Goal: Transaction & Acquisition: Purchase product/service

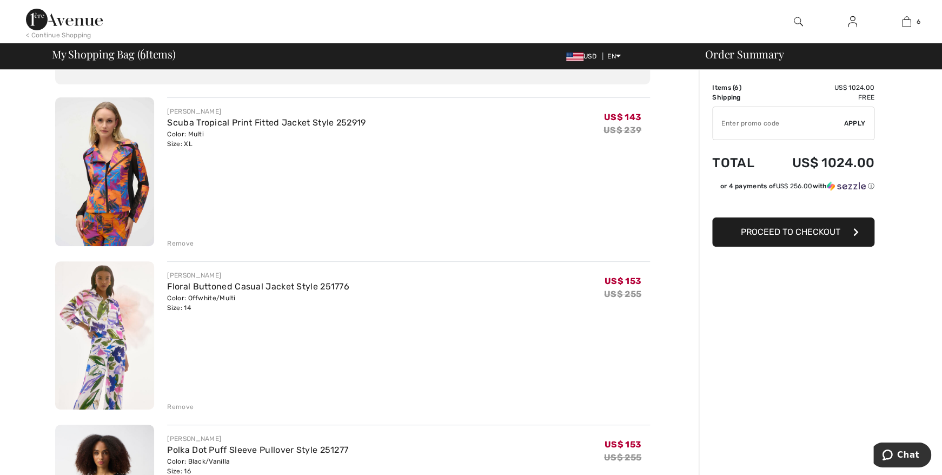
scroll to position [115, 0]
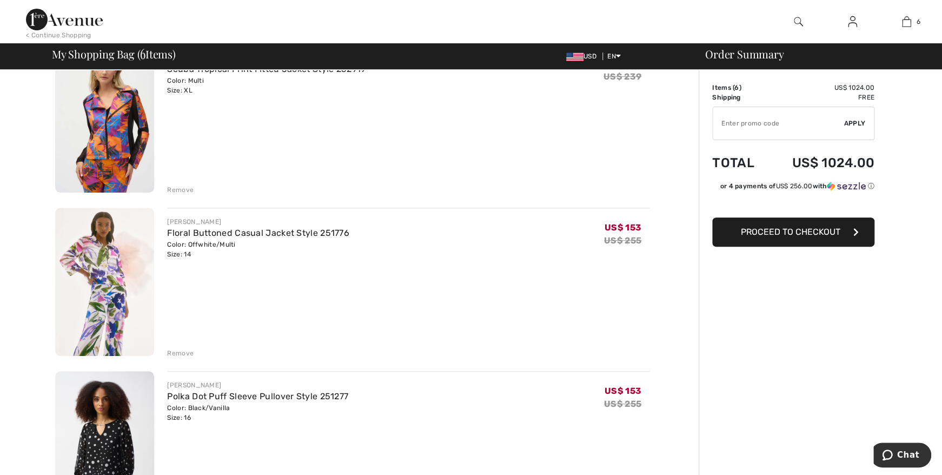
click at [184, 348] on div "Remove" at bounding box center [180, 353] width 27 height 10
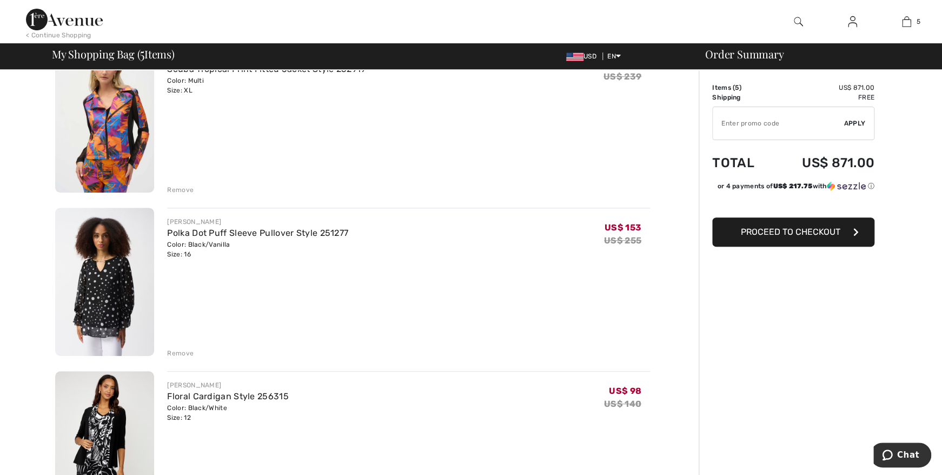
click at [183, 351] on div "Remove" at bounding box center [180, 353] width 27 height 10
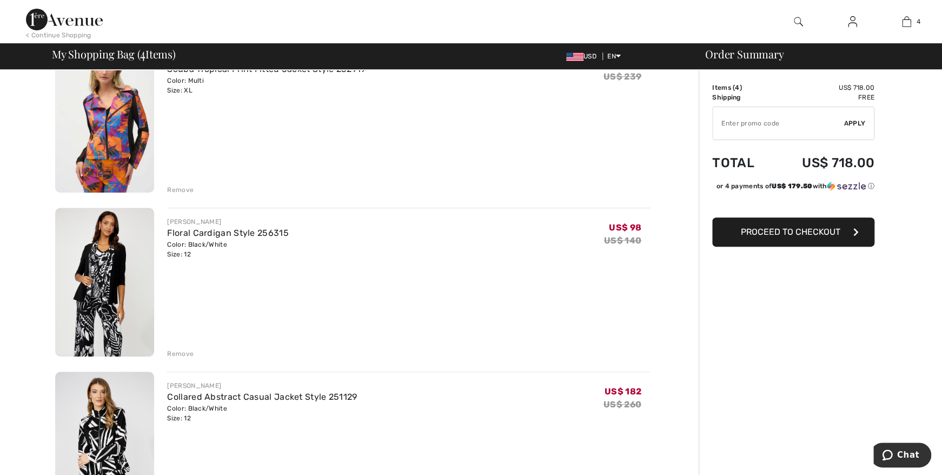
click at [181, 350] on div "Remove" at bounding box center [180, 354] width 27 height 10
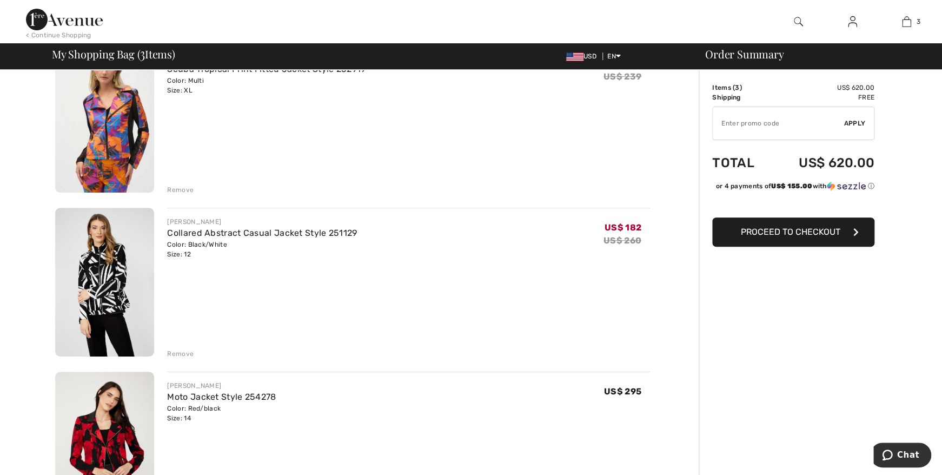
click at [184, 352] on div "Remove" at bounding box center [180, 354] width 27 height 10
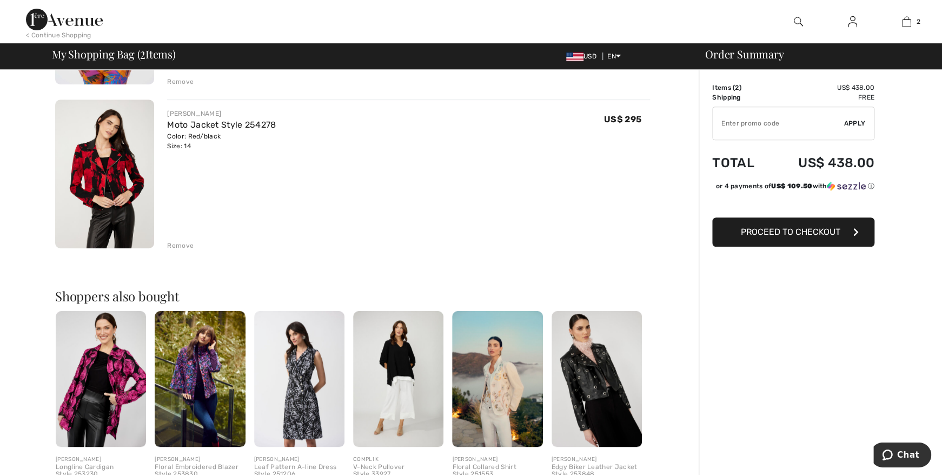
scroll to position [288, 0]
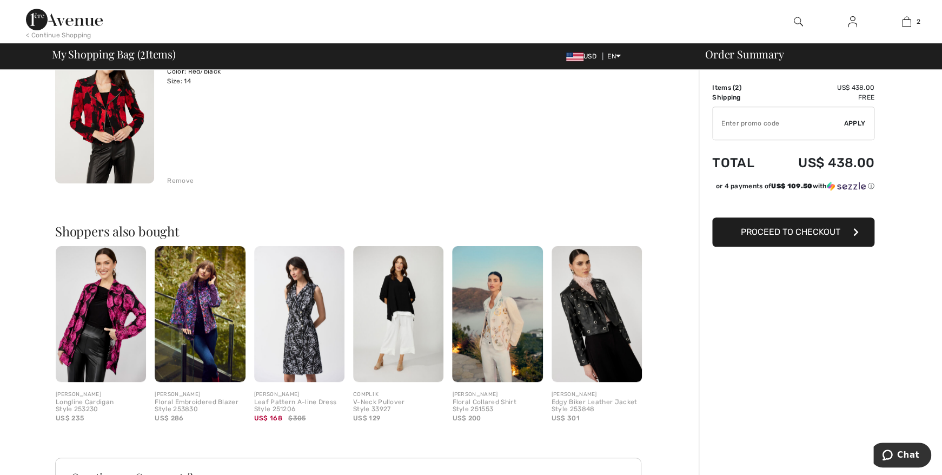
click at [115, 312] on img at bounding box center [101, 314] width 90 height 136
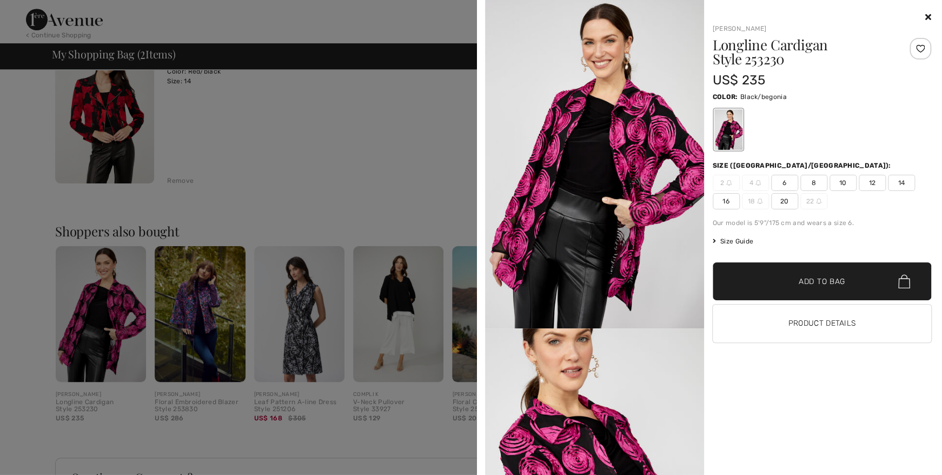
click at [632, 211] on img at bounding box center [594, 164] width 219 height 328
click at [777, 45] on h1 "Longline Cardigan Style 253230" at bounding box center [804, 52] width 182 height 28
click at [824, 330] on button "Product Details" at bounding box center [822, 324] width 219 height 38
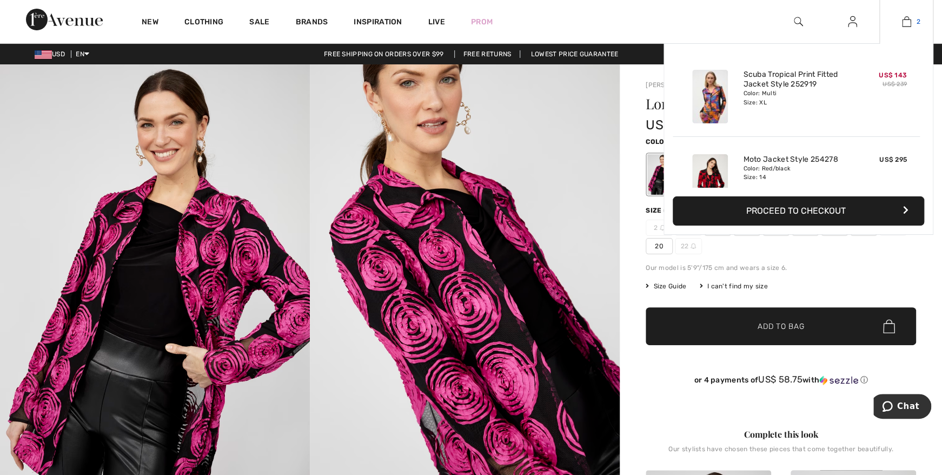
click at [906, 20] on img at bounding box center [906, 21] width 9 height 13
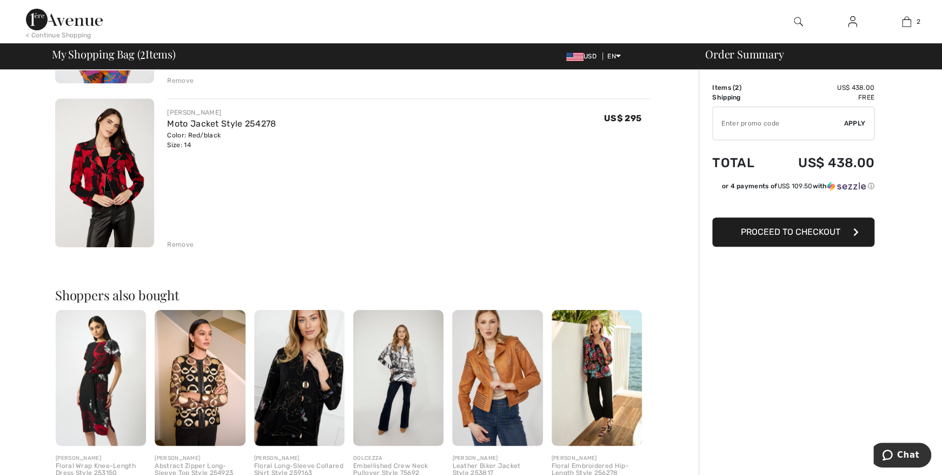
scroll to position [288, 0]
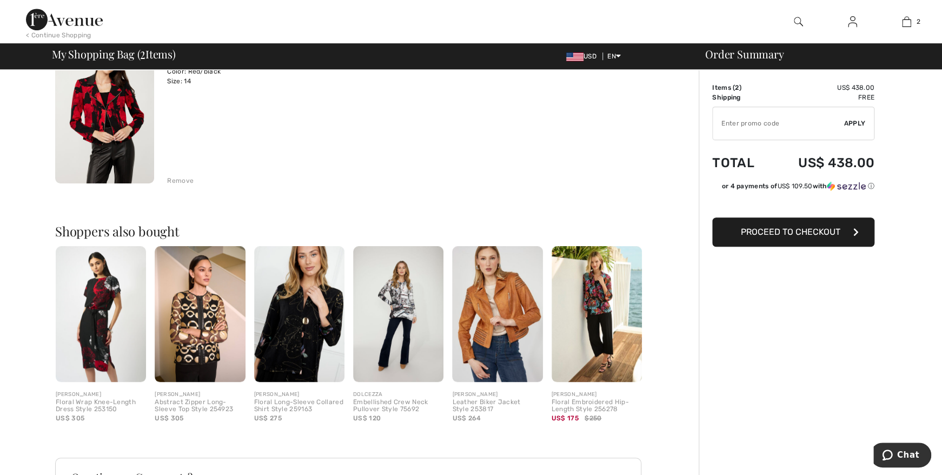
click at [591, 302] on img at bounding box center [597, 314] width 90 height 136
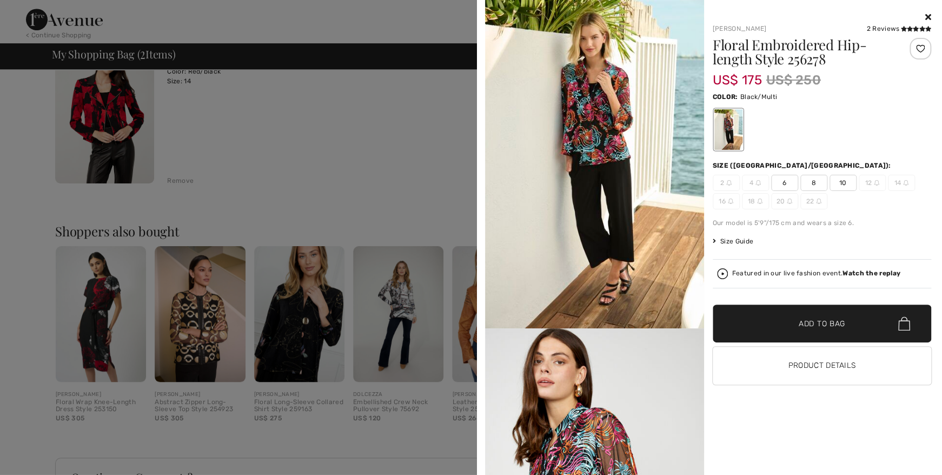
click at [929, 19] on icon at bounding box center [929, 16] width 6 height 9
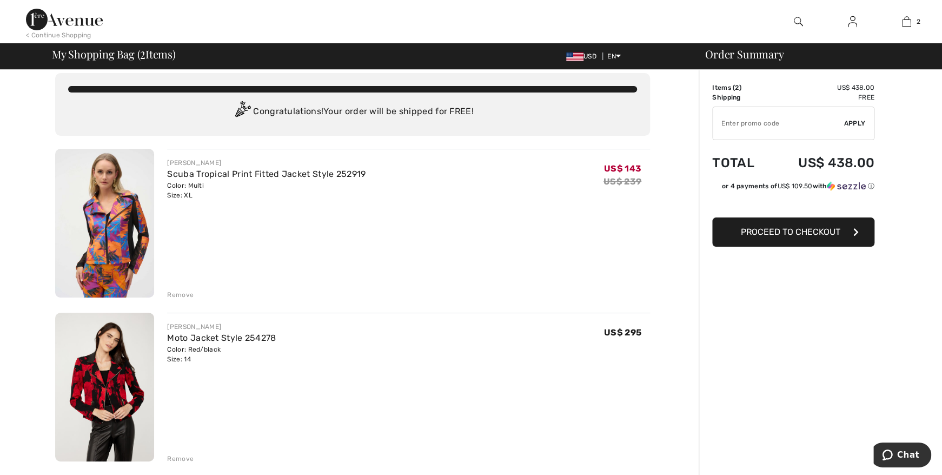
scroll to position [0, 0]
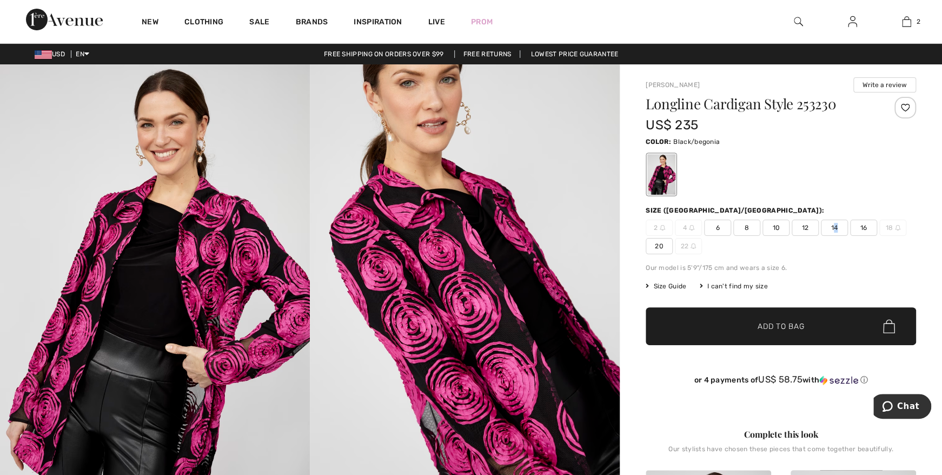
click at [836, 225] on span "14" at bounding box center [834, 228] width 27 height 16
click at [808, 320] on span "✔ Added to Bag Add to Bag" at bounding box center [781, 326] width 271 height 38
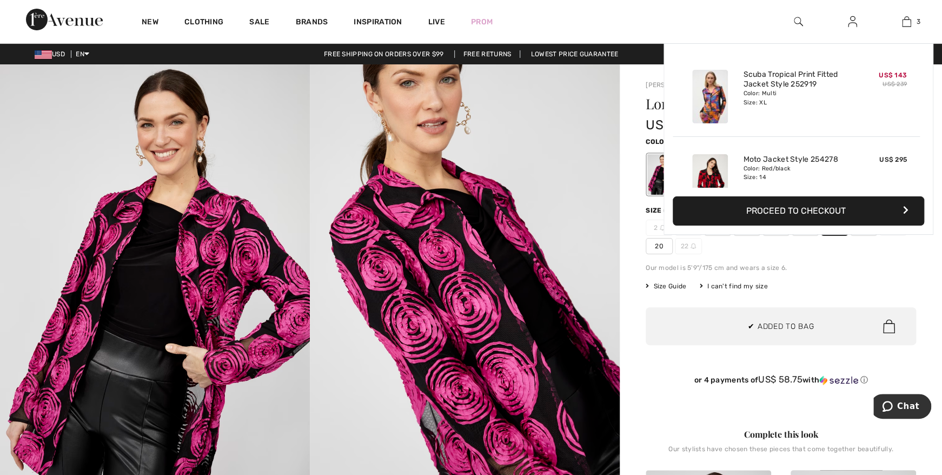
scroll to position [117, 0]
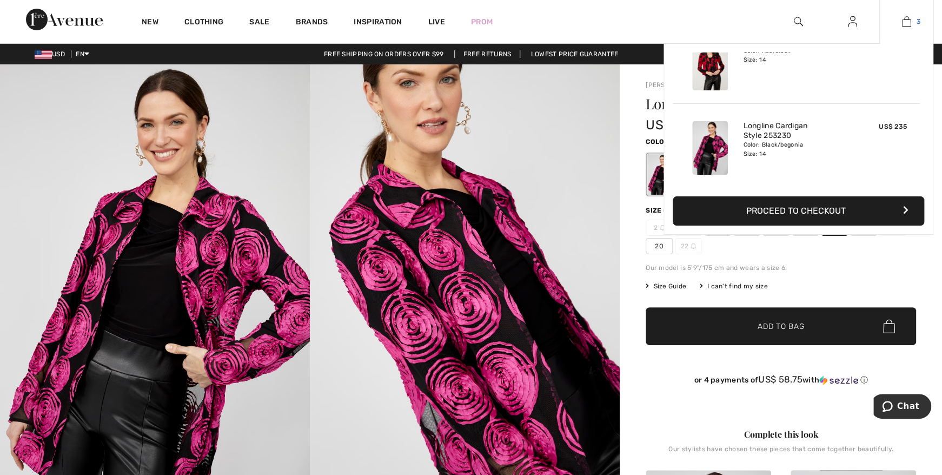
click at [907, 19] on img at bounding box center [906, 21] width 9 height 13
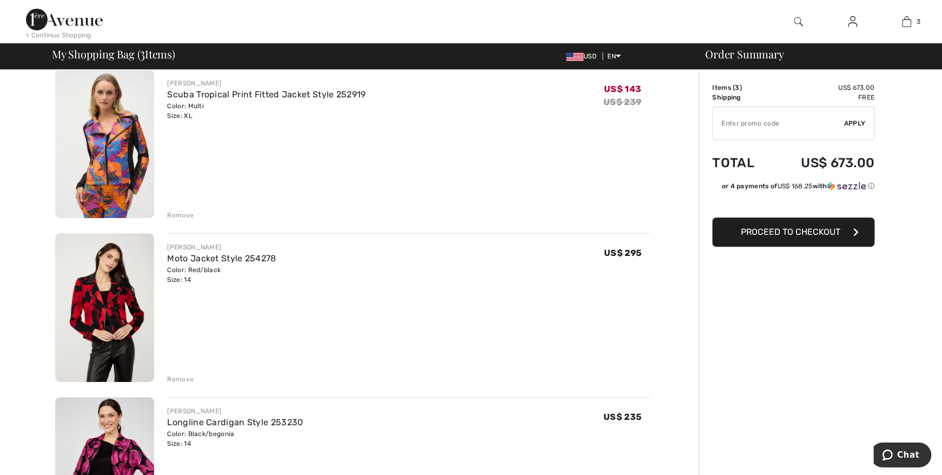
scroll to position [173, 0]
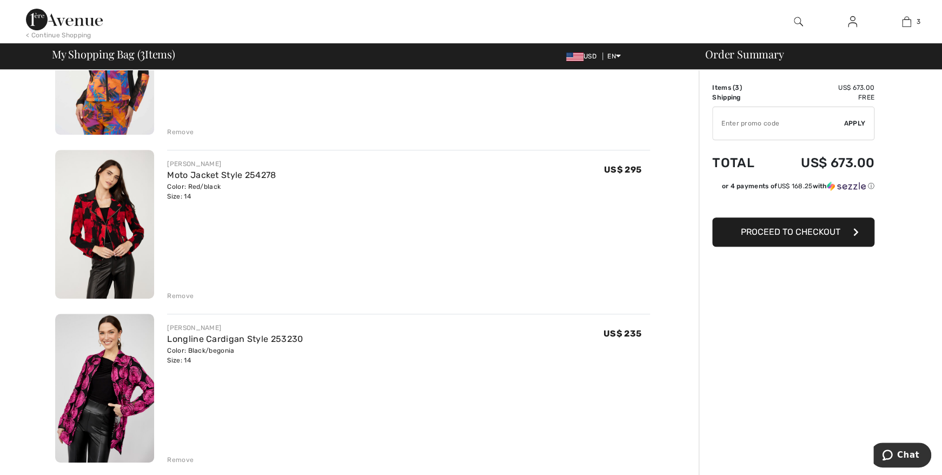
click at [178, 294] on div "Remove" at bounding box center [180, 296] width 27 height 10
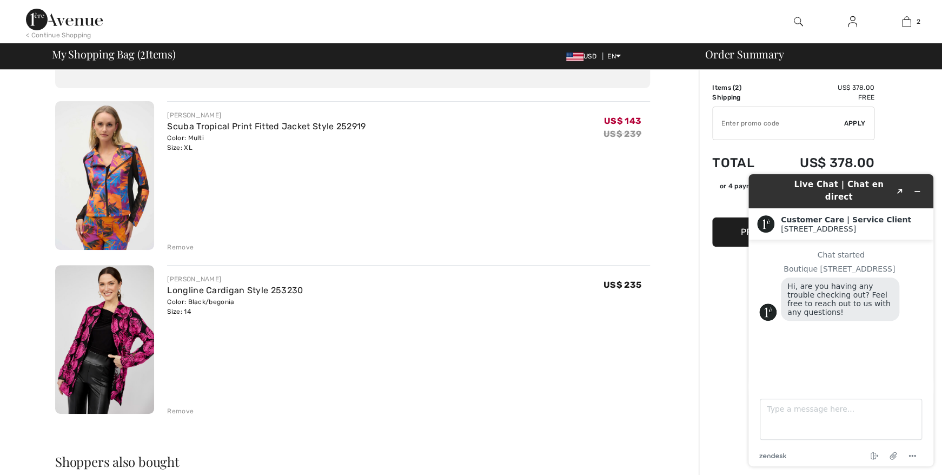
scroll to position [0, 0]
click at [922, 187] on button "Minimize widget" at bounding box center [917, 191] width 17 height 15
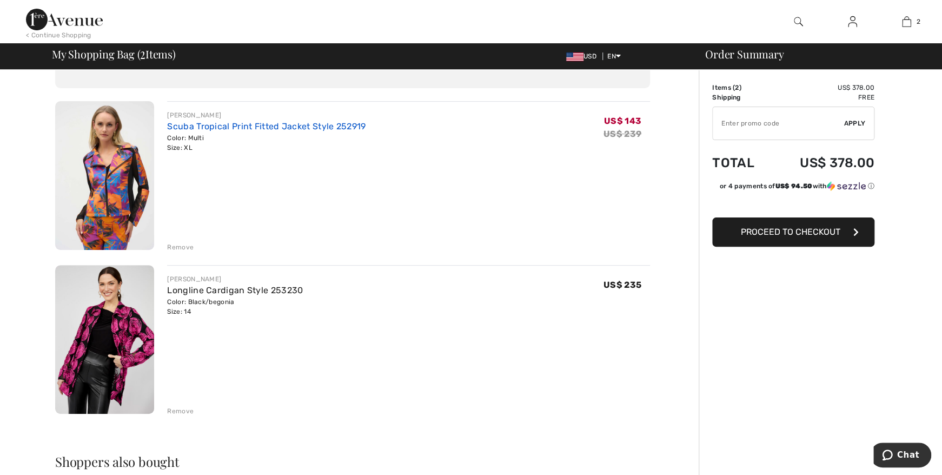
click at [250, 125] on link "Scuba Tropical Print Fitted Jacket Style 252919" at bounding box center [266, 126] width 199 height 10
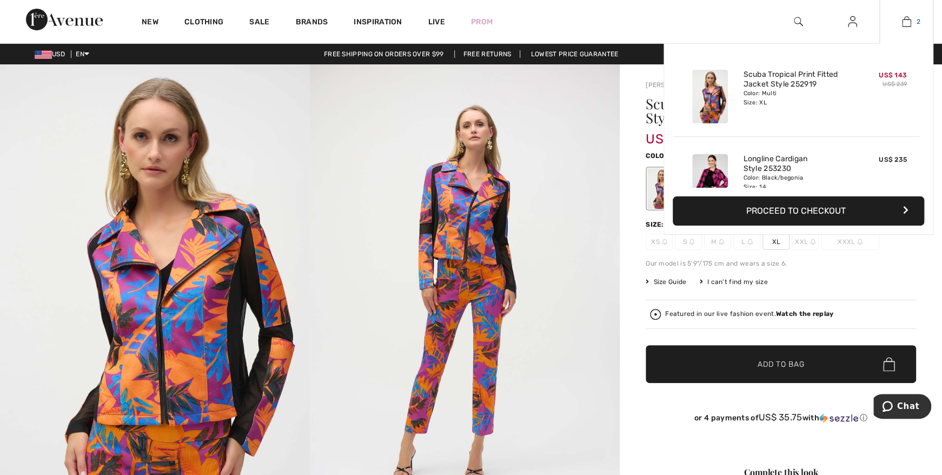
click at [907, 27] on img at bounding box center [906, 21] width 9 height 13
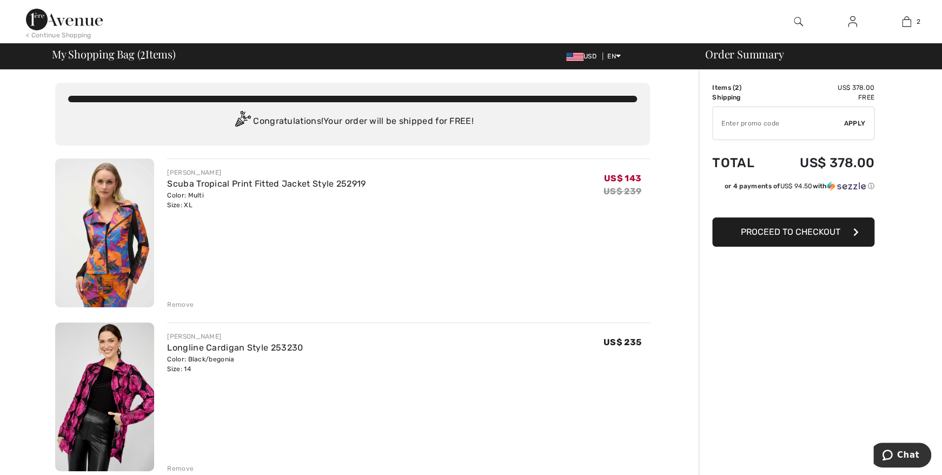
click at [826, 231] on span "Proceed to Checkout" at bounding box center [791, 232] width 100 height 10
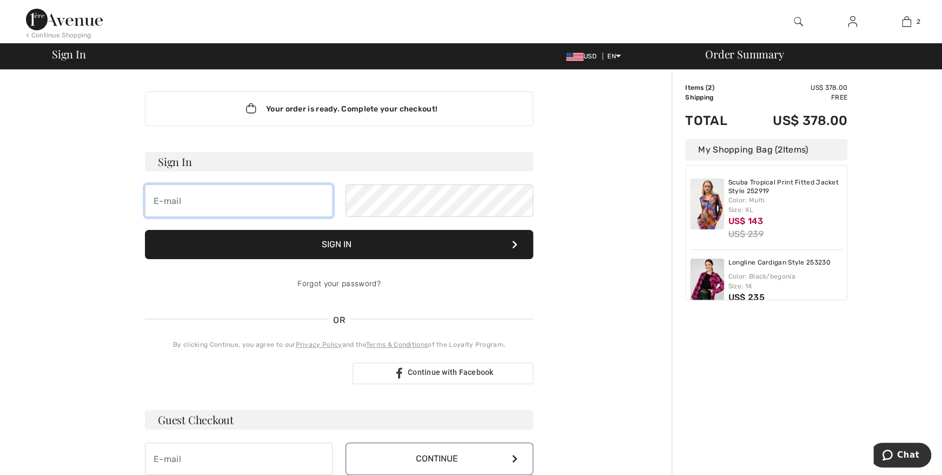
click at [216, 200] on input "email" at bounding box center [239, 200] width 188 height 32
type input "d_ruma@msn.com"
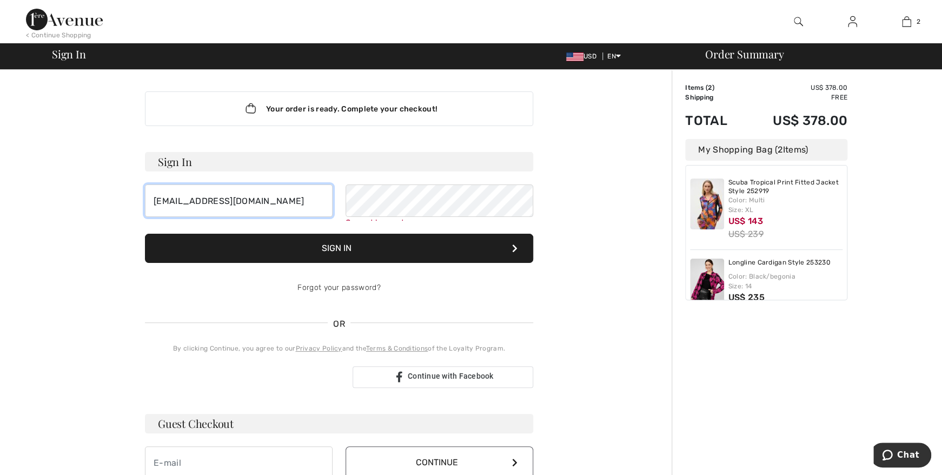
click at [234, 199] on input "d_ruma@msn.com" at bounding box center [239, 200] width 188 height 32
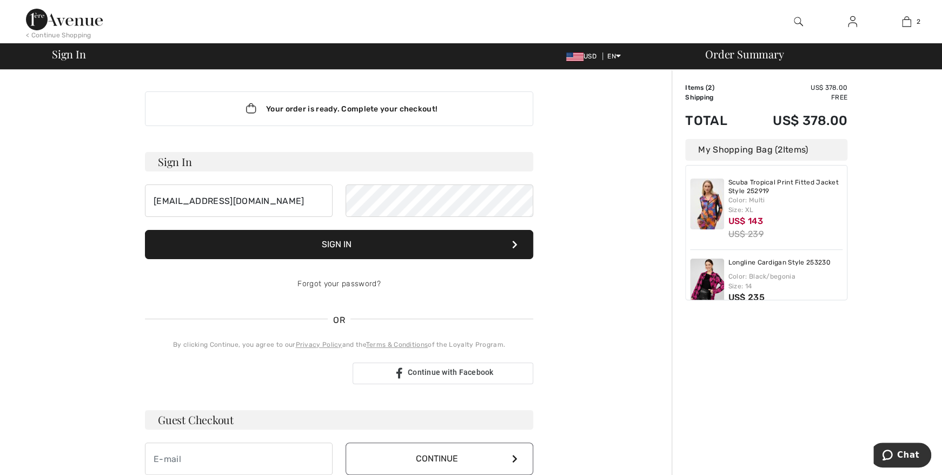
click at [379, 254] on button "Sign In" at bounding box center [339, 244] width 388 height 29
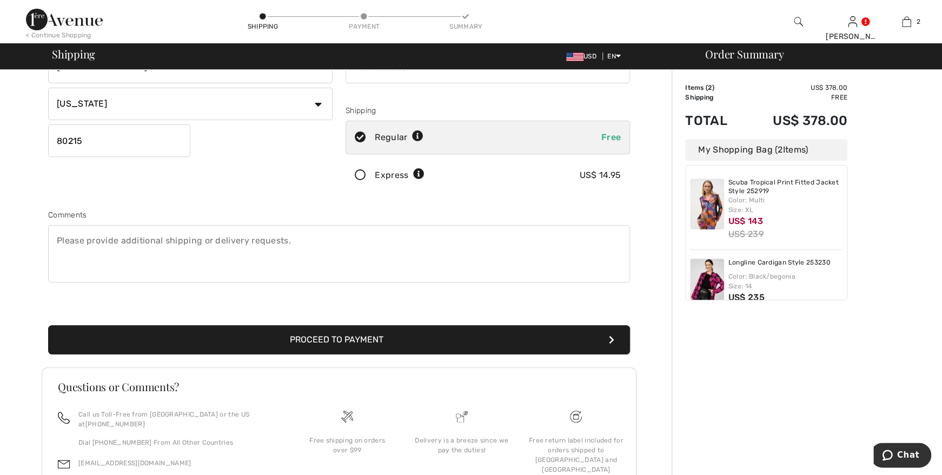
scroll to position [217, 0]
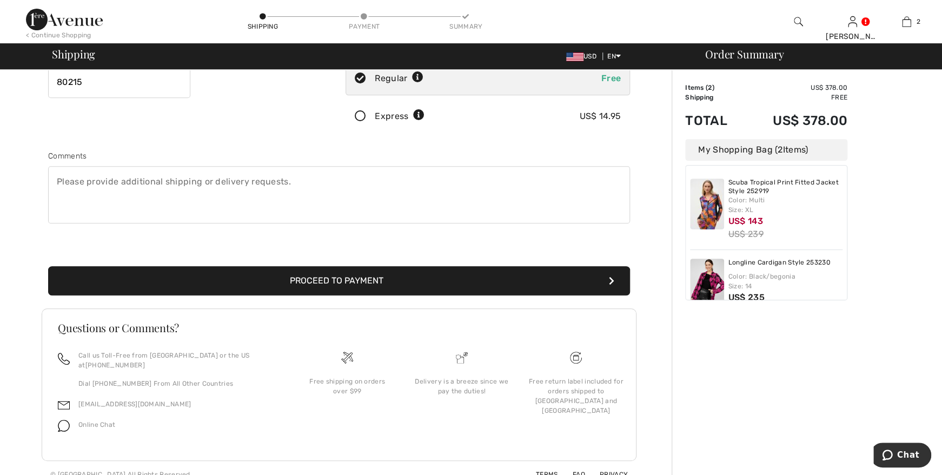
click at [420, 270] on button "Proceed to Payment" at bounding box center [339, 280] width 582 height 29
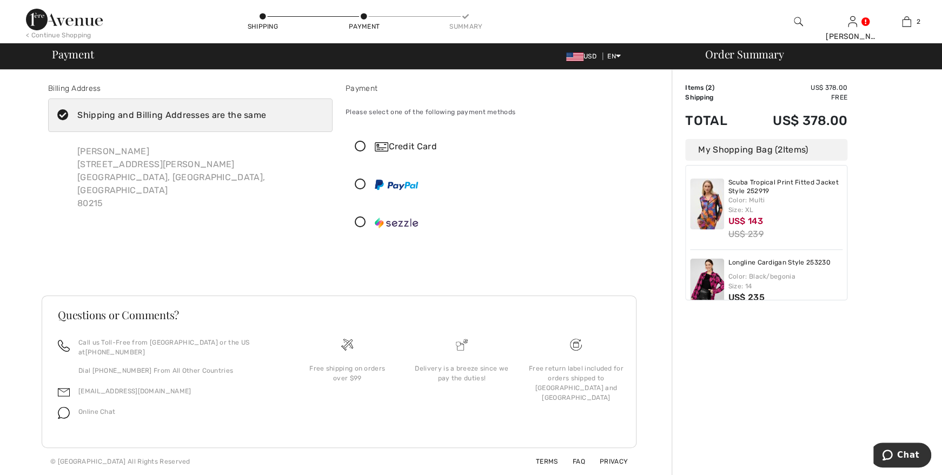
click at [360, 148] on icon at bounding box center [360, 146] width 29 height 11
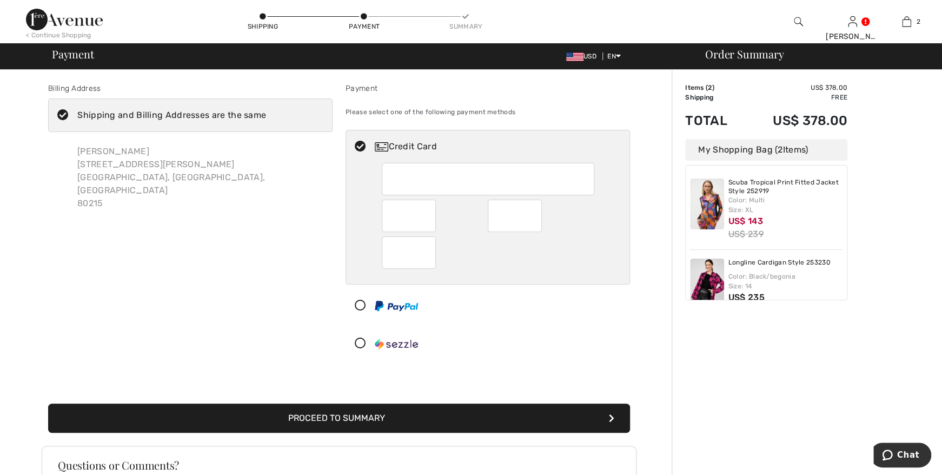
click at [503, 259] on div at bounding box center [488, 252] width 213 height 32
click at [375, 413] on button "Proceed to Summary" at bounding box center [339, 418] width 582 height 29
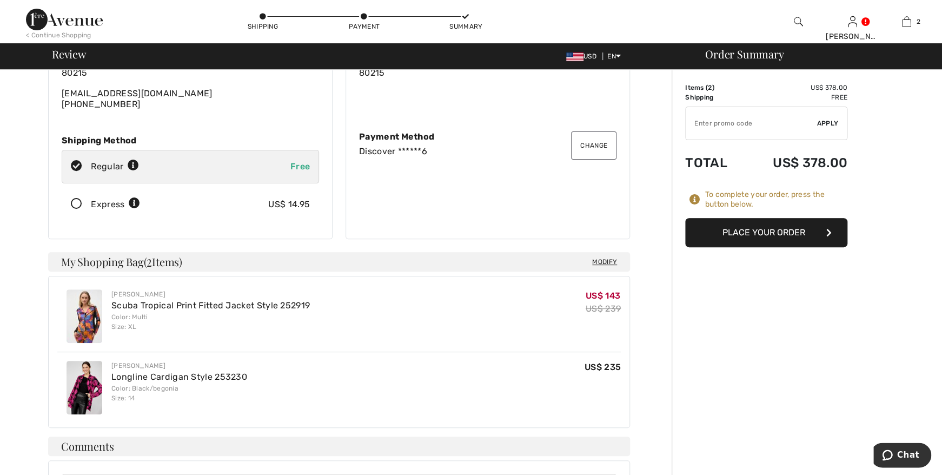
scroll to position [115, 0]
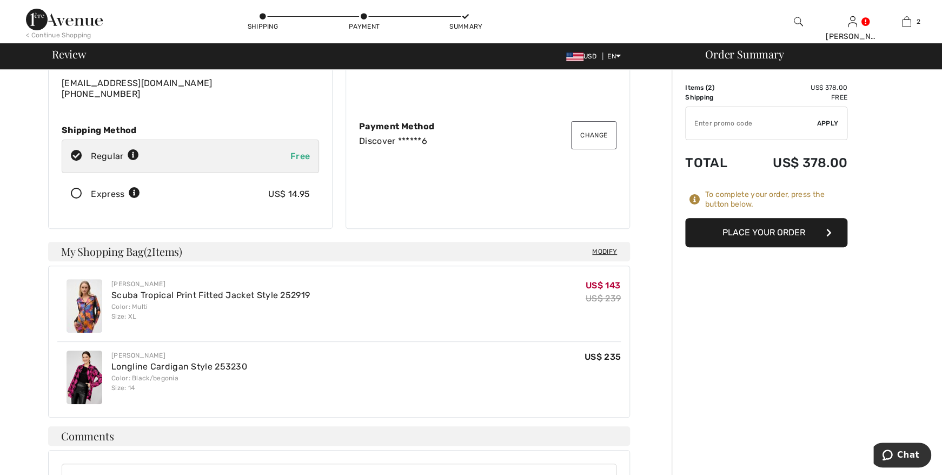
click at [779, 223] on button "Place Your Order" at bounding box center [766, 232] width 162 height 29
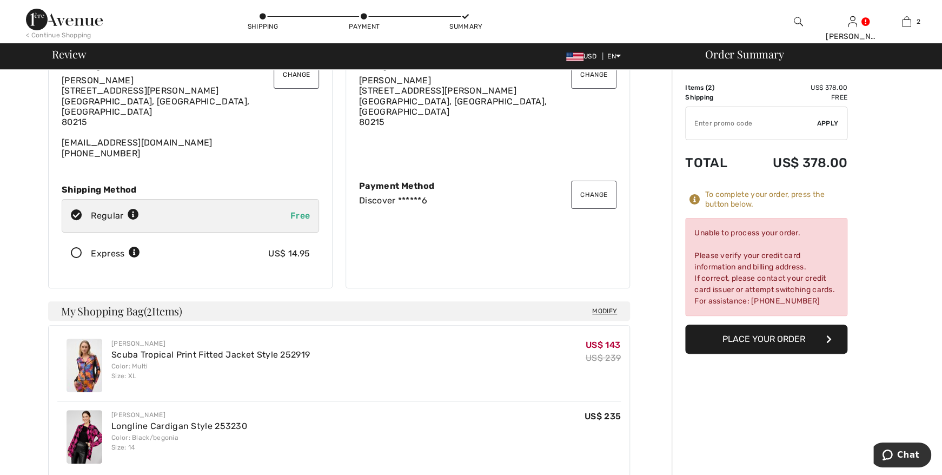
scroll to position [0, 0]
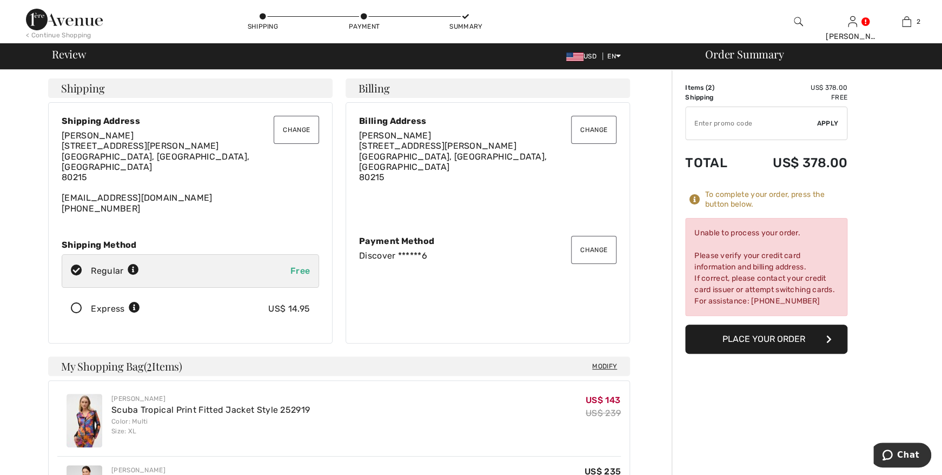
click at [588, 243] on button "Change" at bounding box center [593, 250] width 45 height 28
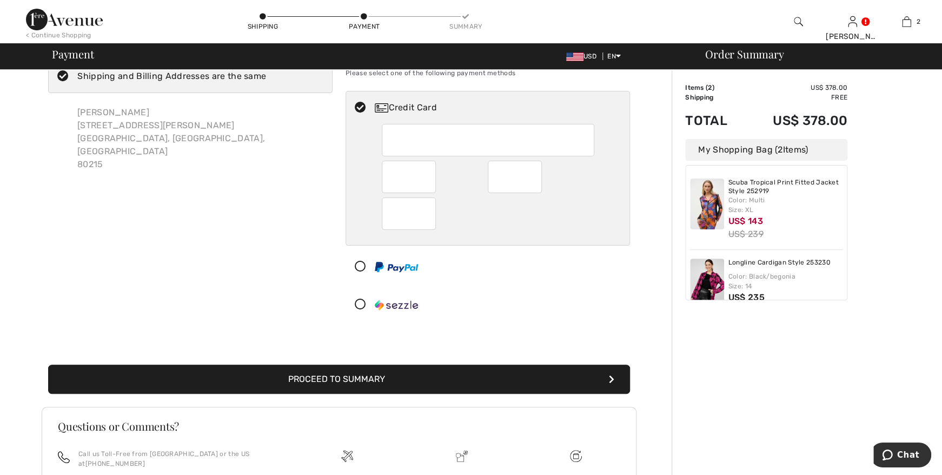
click at [408, 376] on button "Proceed to Summary" at bounding box center [339, 379] width 582 height 29
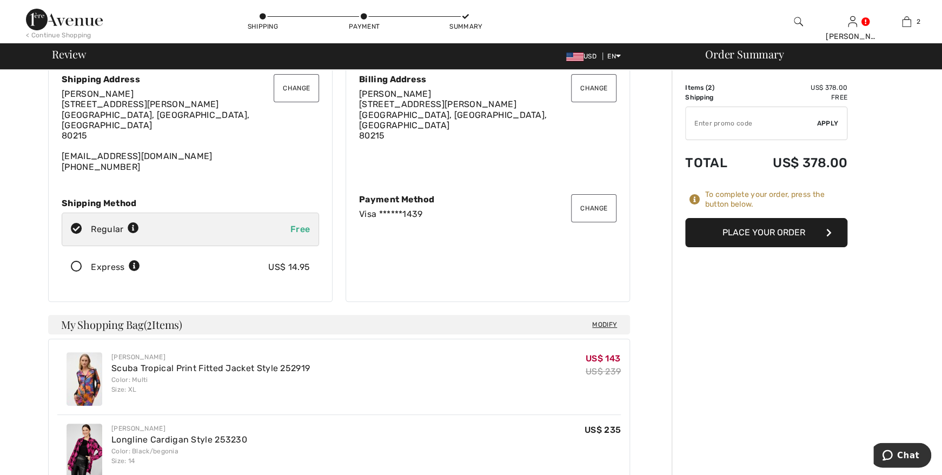
scroll to position [57, 0]
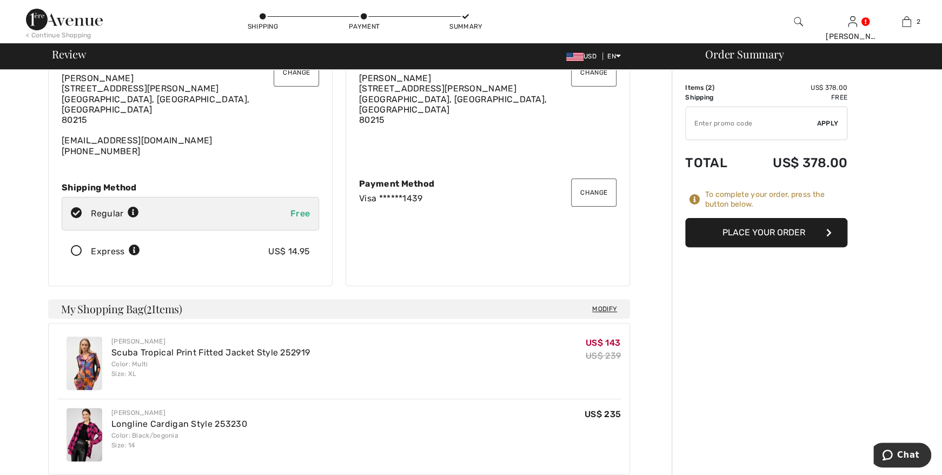
click at [770, 227] on button "Place Your Order" at bounding box center [766, 232] width 162 height 29
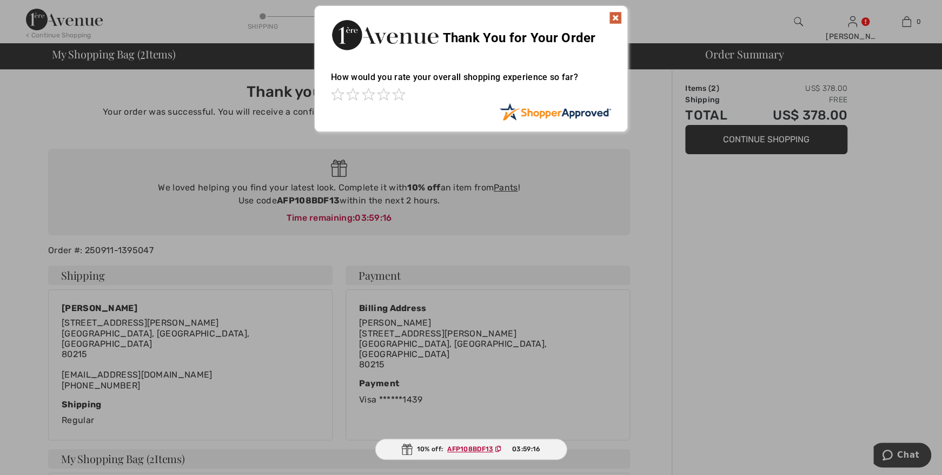
click at [617, 14] on img at bounding box center [615, 17] width 13 height 13
